Goal: Go to known website: Access a specific website the user already knows

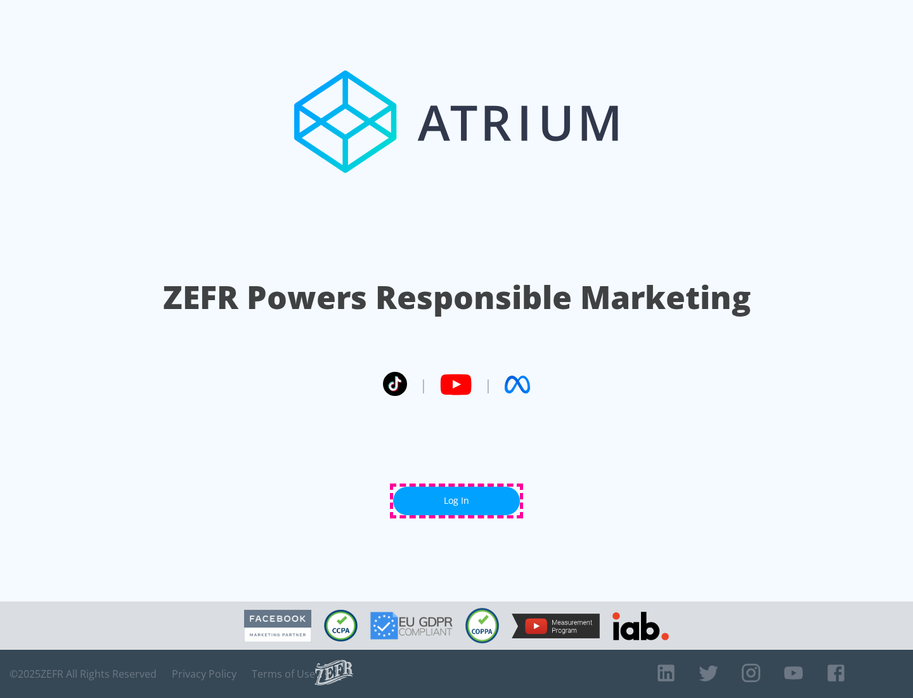
click at [457, 500] on link "Log In" at bounding box center [456, 501] width 127 height 29
